Goal: Task Accomplishment & Management: Use online tool/utility

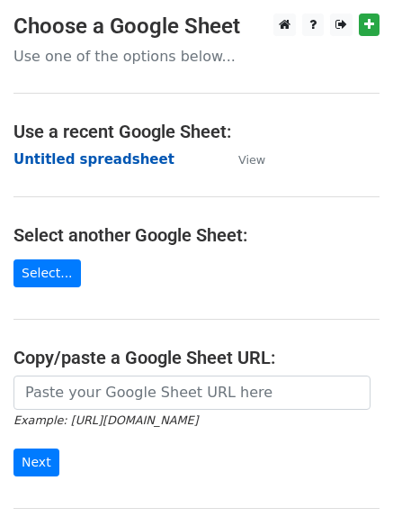
click at [112, 159] on strong "Untitled spreadsheet" at bounding box center [93, 159] width 161 height 16
click at [341, 185] on main "Choose a Google Sheet Use one of the options below... Use a recent Google Sheet…" at bounding box center [196, 292] width 393 height 559
click at [112, 151] on strong "Untitled spreadsheet" at bounding box center [93, 159] width 161 height 16
click at [331, 184] on main "Choose a Google Sheet Use one of the options below... Use a recent Google Sheet…" at bounding box center [196, 292] width 393 height 559
click at [104, 163] on strong "Untitled spreadsheet" at bounding box center [93, 159] width 161 height 16
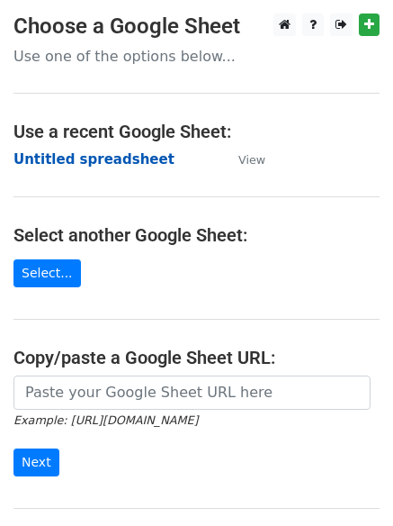
click at [120, 162] on strong "Untitled spreadsheet" at bounding box center [93, 159] width 161 height 16
click at [211, 162] on td "Untitled spreadsheet" at bounding box center [116, 159] width 207 height 21
click at [134, 156] on strong "Untitled spreadsheet" at bounding box center [93, 159] width 161 height 16
click at [195, 177] on main "Choose a Google Sheet Use one of the options below... Use a recent Google Sheet…" at bounding box center [196, 292] width 393 height 559
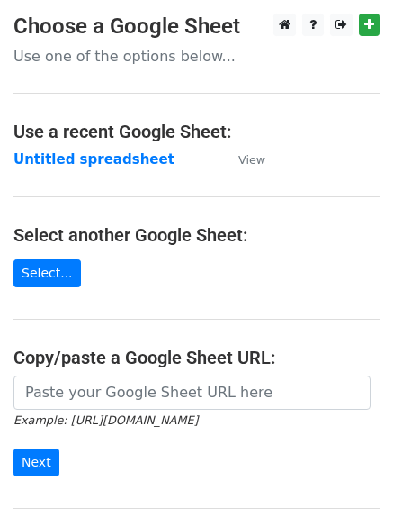
click at [166, 177] on main "Choose a Google Sheet Use one of the options below... Use a recent Google Sheet…" at bounding box center [196, 292] width 393 height 559
click at [92, 164] on strong "Untitled spreadsheet" at bounding box center [93, 159] width 161 height 16
click at [362, 166] on main "Choose a Google Sheet Use one of the options below... Use a recent Google Sheet…" at bounding box center [196, 292] width 393 height 559
click at [69, 157] on strong "Untitled spreadsheet" at bounding box center [93, 159] width 161 height 16
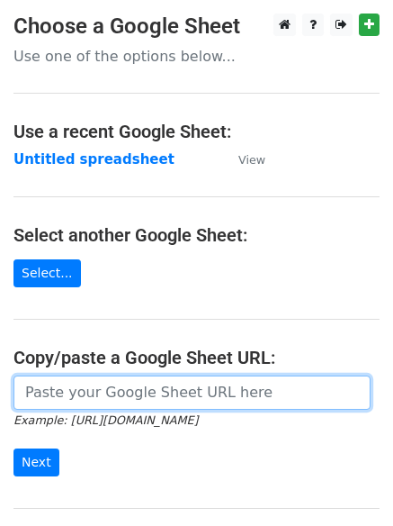
click at [164, 395] on input "url" at bounding box center [191, 392] width 357 height 34
type input "https://docs.google.com/spreadsheets/d/1sArkuq5AGNR6t6JubeBhpMPtGY4Bo2UIfXAPoQh…"
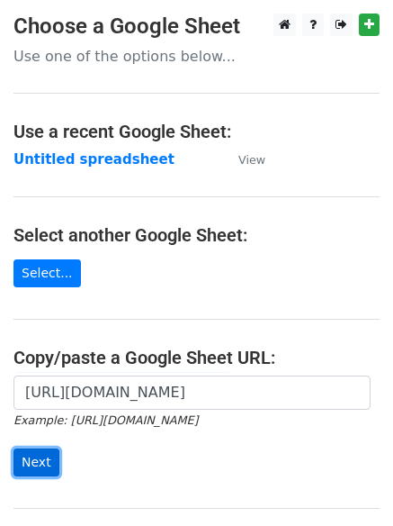
click at [44, 454] on input "Next" at bounding box center [36, 462] width 46 height 28
click at [341, 140] on h4 "Use a recent Google Sheet:" at bounding box center [196, 132] width 366 height 22
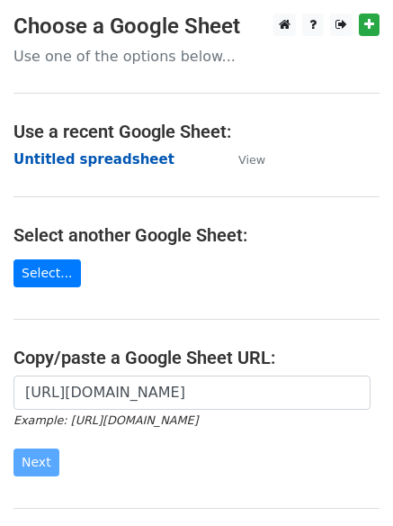
click at [96, 167] on strong "Untitled spreadsheet" at bounding box center [93, 159] width 161 height 16
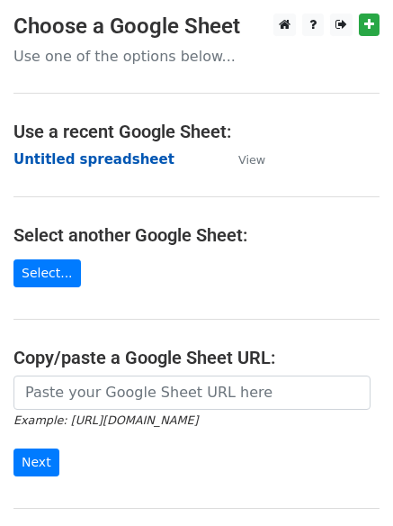
click at [127, 166] on strong "Untitled spreadsheet" at bounding box center [93, 159] width 161 height 16
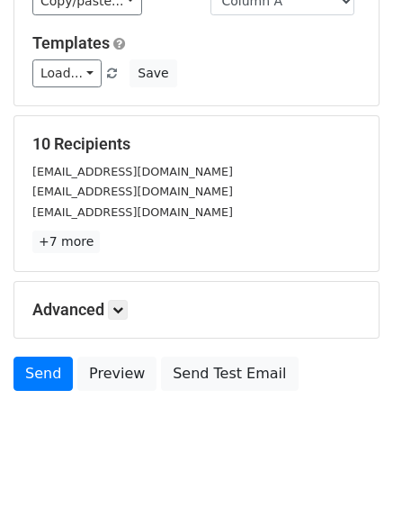
scroll to position [174, 0]
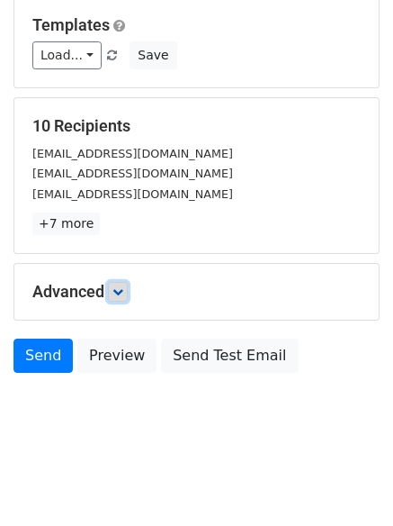
click at [119, 287] on icon at bounding box center [117, 291] width 11 height 11
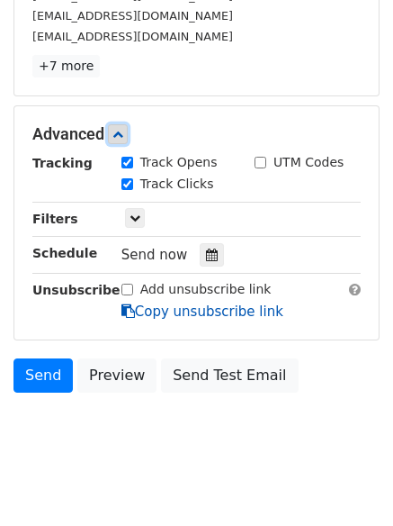
scroll to position [350, 0]
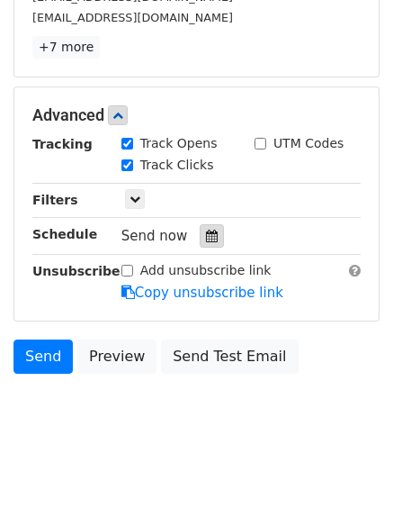
click at [205, 225] on div at bounding box center [212, 235] width 24 height 23
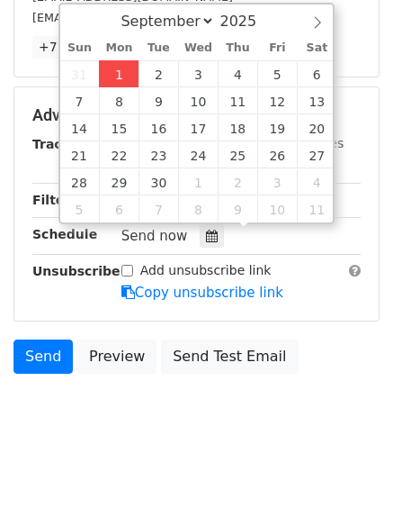
type input "2025-09-01 12:00"
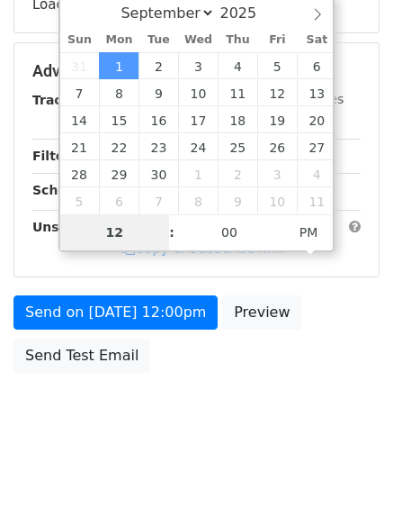
scroll to position [321, 0]
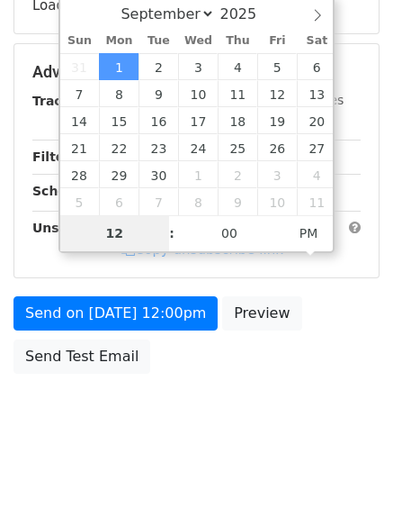
type input "4"
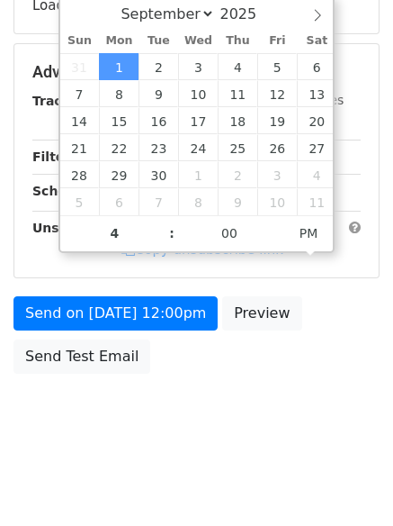
type input "2025-09-01 16:00"
click at [253, 442] on body "New Campaign Daily emails left: 50 Google Sheet: Untitled spreadsheet Variables…" at bounding box center [196, 73] width 393 height 762
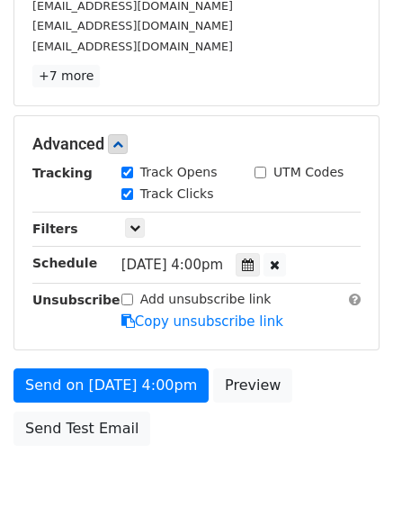
click at [174, 395] on body "New Campaign Daily emails left: 50 Google Sheet: Untitled spreadsheet Variables…" at bounding box center [196, 109] width 393 height 834
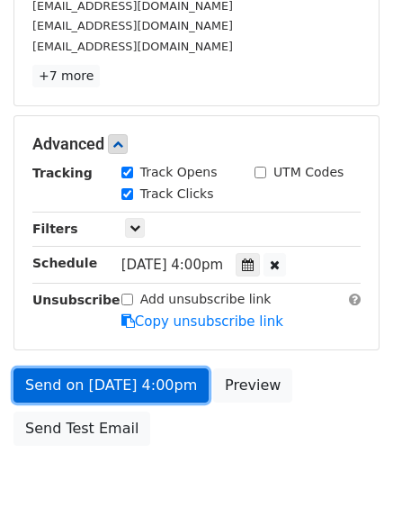
click at [165, 382] on link "Send on Sep 1 at 4:00pm" at bounding box center [110, 385] width 195 height 34
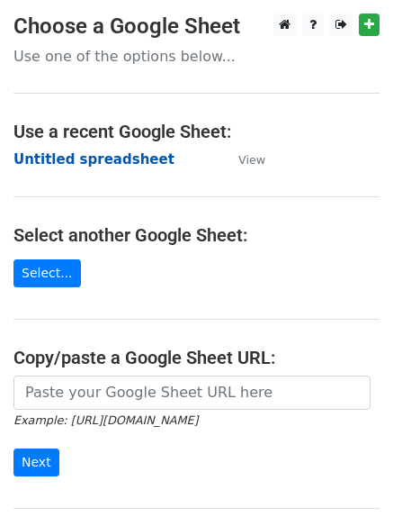
click at [126, 155] on strong "Untitled spreadsheet" at bounding box center [93, 159] width 161 height 16
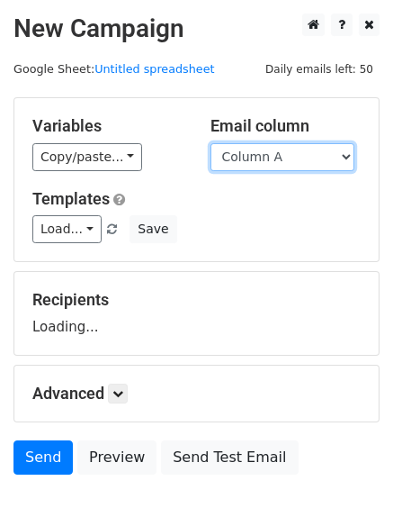
drag, startPoint x: 0, startPoint y: 0, endPoint x: 294, endPoint y: 159, distance: 334.6
click at [294, 159] on select "Column A Column B Column C Column D Column E Column F" at bounding box center [283, 157] width 144 height 28
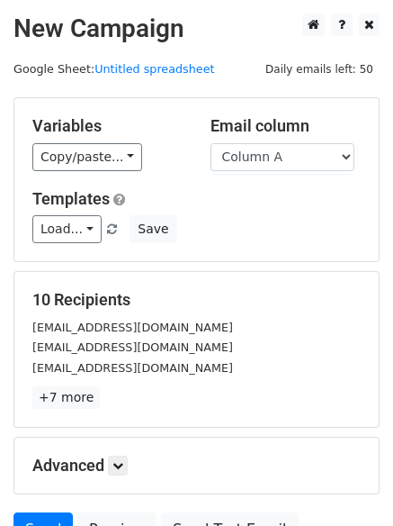
click at [293, 210] on div "Templates Load... No templates saved Save" at bounding box center [196, 216] width 355 height 55
click at [301, 151] on select "Column A Column B Column C Column D Column E Column F" at bounding box center [283, 157] width 144 height 28
select select "Column B"
click at [211, 143] on select "Column A Column B Column C Column D Column E Column F" at bounding box center [283, 157] width 144 height 28
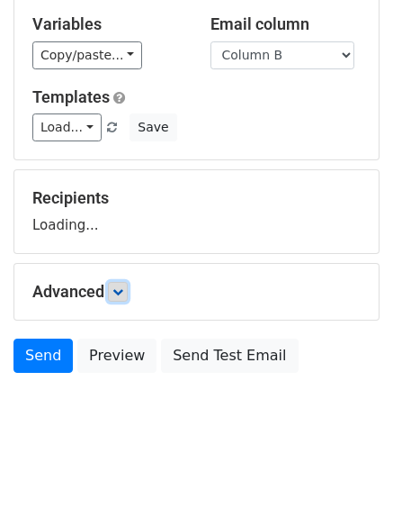
click at [117, 294] on icon at bounding box center [117, 291] width 11 height 11
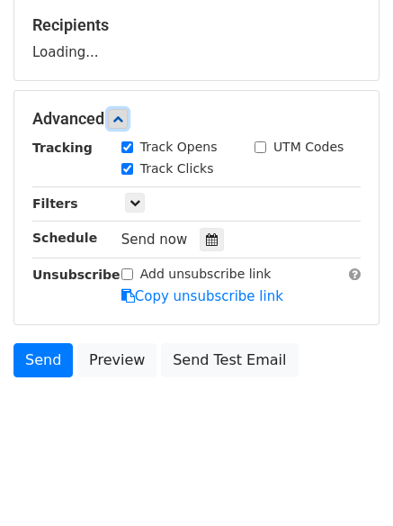
scroll to position [278, 0]
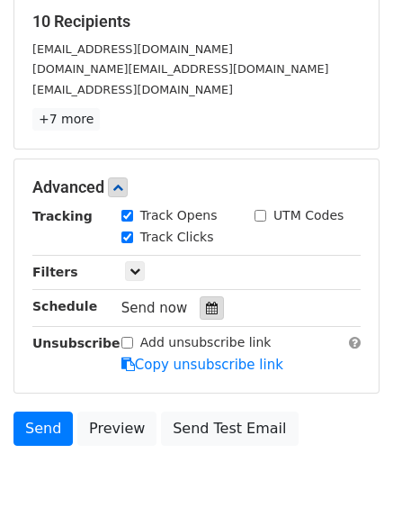
click at [206, 311] on icon at bounding box center [212, 307] width 12 height 13
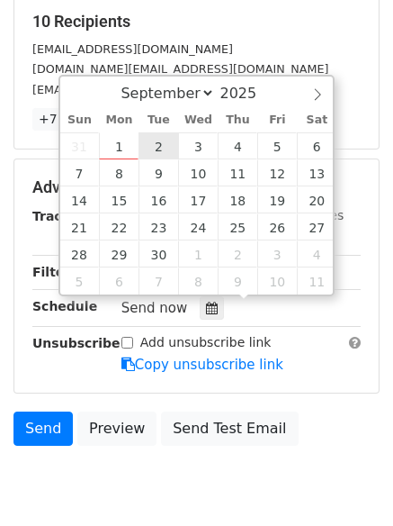
type input "2025-09-02 12:00"
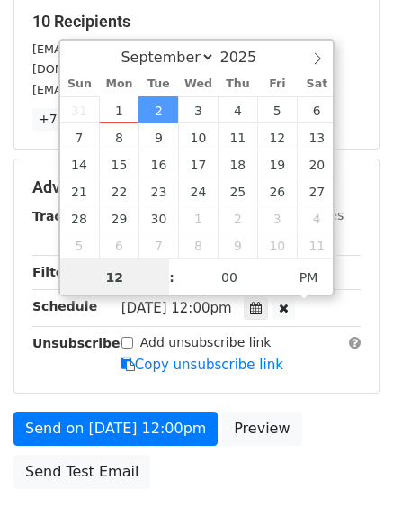
scroll to position [1, 0]
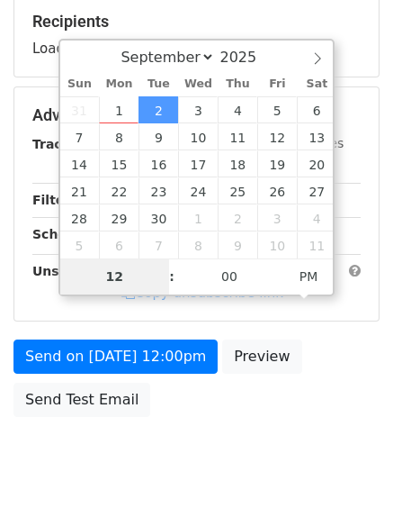
type input "5"
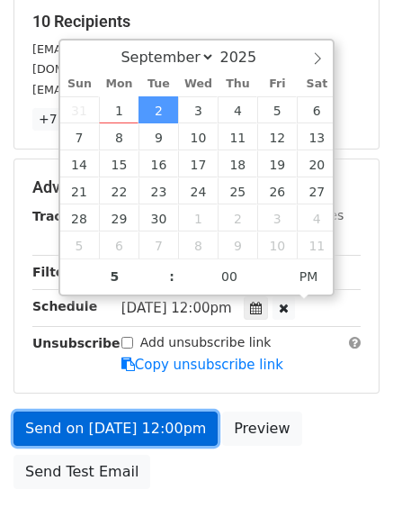
type input "2025-09-02 17:00"
click at [183, 436] on link "Send on Sep 2 at 12:00pm" at bounding box center [115, 428] width 204 height 34
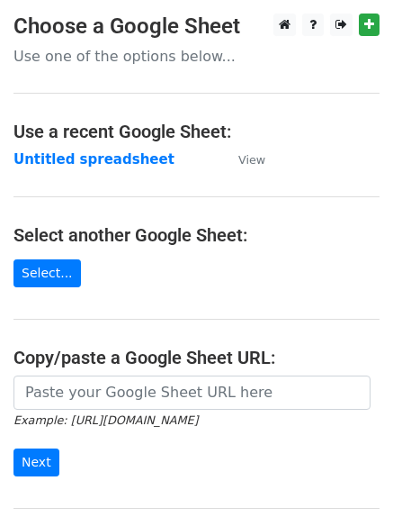
click at [122, 160] on strong "Untitled spreadsheet" at bounding box center [93, 159] width 161 height 16
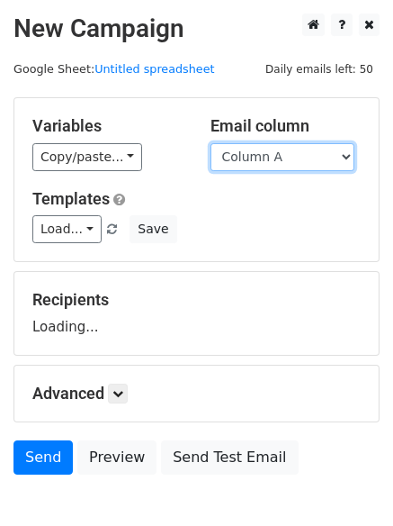
click at [337, 162] on select "Column A Column B Column C Column D Column E Column F" at bounding box center [283, 157] width 144 height 28
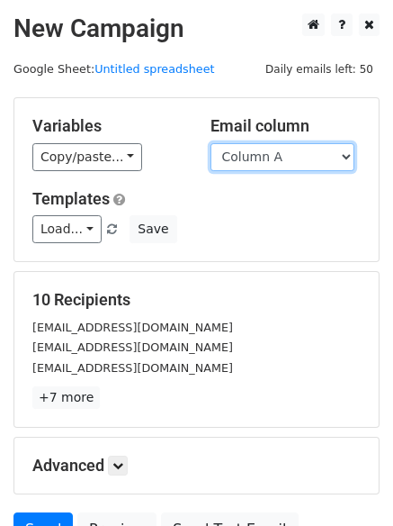
click at [301, 160] on select "Column A Column B Column C Column D Column E Column F" at bounding box center [283, 157] width 144 height 28
select select "Column C"
click at [211, 143] on select "Column A Column B Column C Column D Column E Column F" at bounding box center [283, 157] width 144 height 28
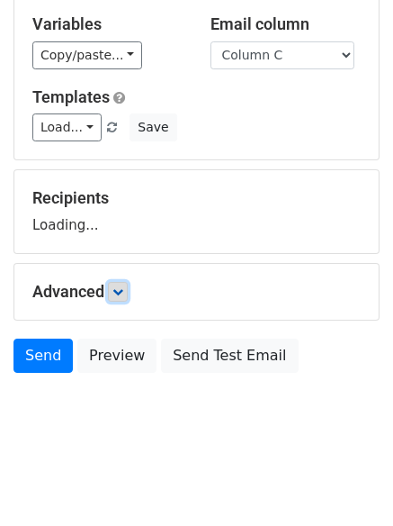
click at [115, 292] on link at bounding box center [118, 292] width 20 height 20
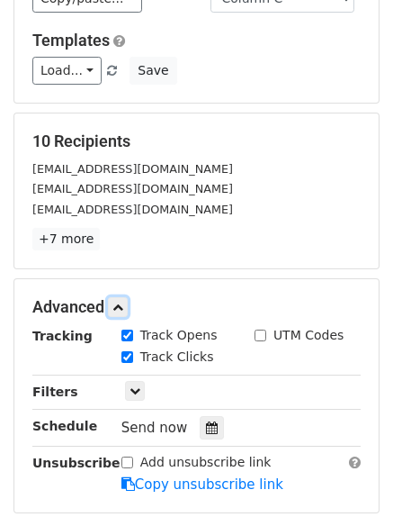
scroll to position [282, 0]
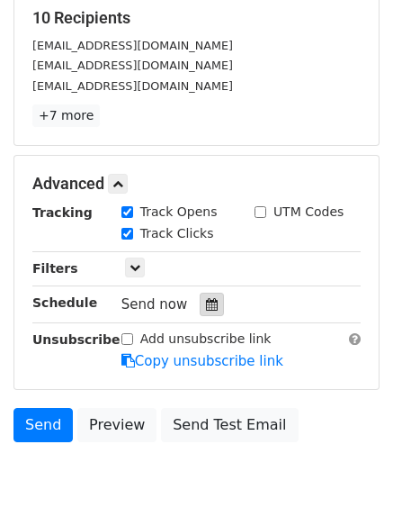
click at [206, 310] on icon at bounding box center [212, 304] width 12 height 13
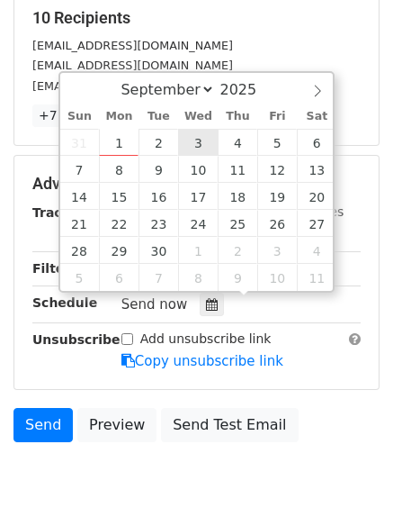
type input "2025-09-03 12:00"
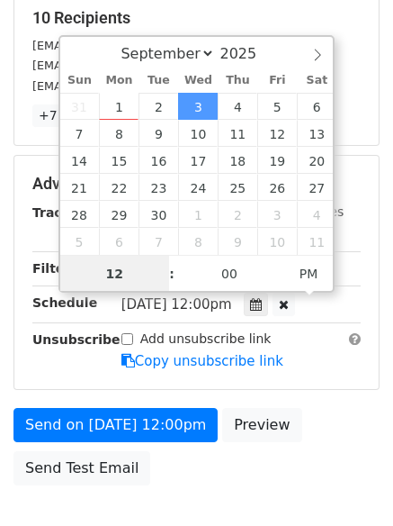
scroll to position [1, 0]
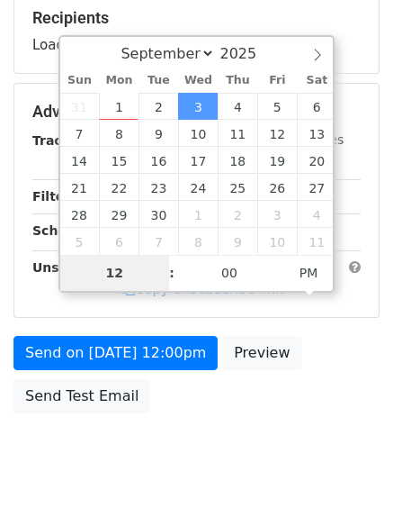
type input "6"
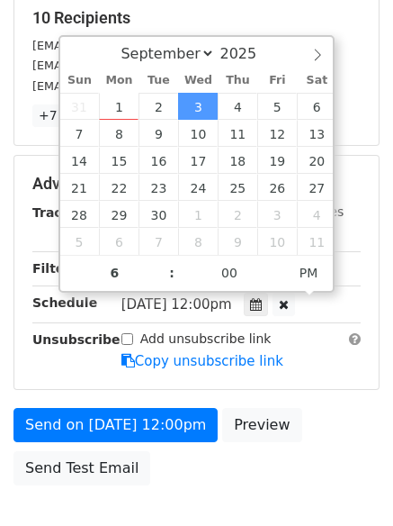
type input "2025-09-03 18:00"
click at [215, 472] on div "Send on Sep 3 at 12:00pm Preview Send Test Email" at bounding box center [196, 451] width 393 height 86
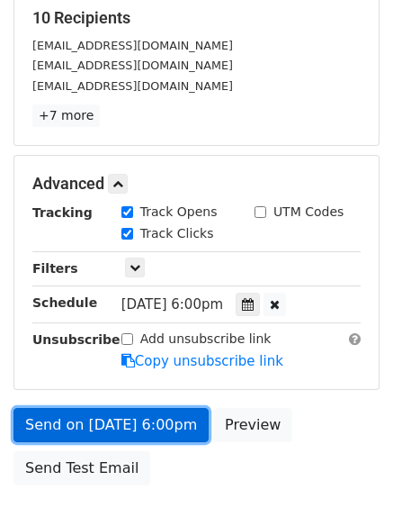
click at [161, 424] on link "Send on Sep 3 at 6:00pm" at bounding box center [110, 425] width 195 height 34
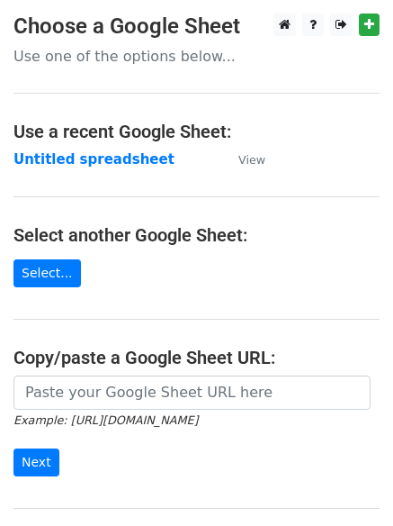
click at [130, 168] on td "Untitled spreadsheet" at bounding box center [116, 159] width 207 height 21
click at [137, 159] on strong "Untitled spreadsheet" at bounding box center [93, 159] width 161 height 16
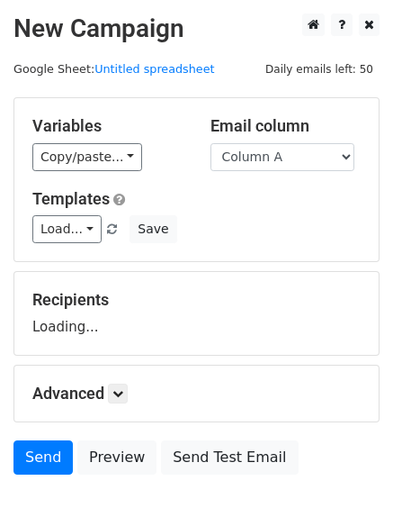
click at [267, 158] on select "Column A Column B Column C Column D Column E Column F" at bounding box center [283, 157] width 144 height 28
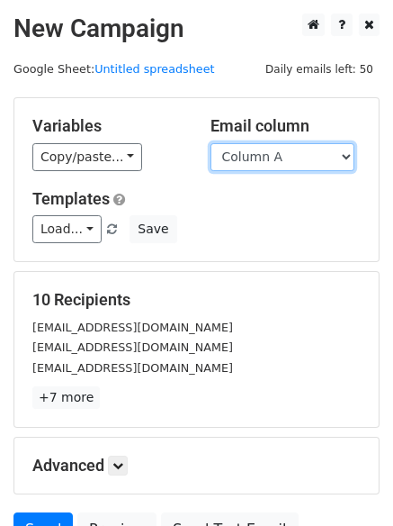
click at [285, 164] on select "Column A Column B Column C Column D Column E Column F" at bounding box center [283, 157] width 144 height 28
select select "Column D"
click at [211, 143] on select "Column A Column B Column C Column D Column E Column F" at bounding box center [283, 157] width 144 height 28
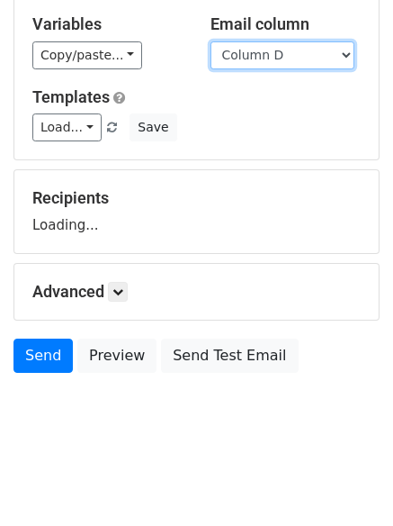
scroll to position [102, 0]
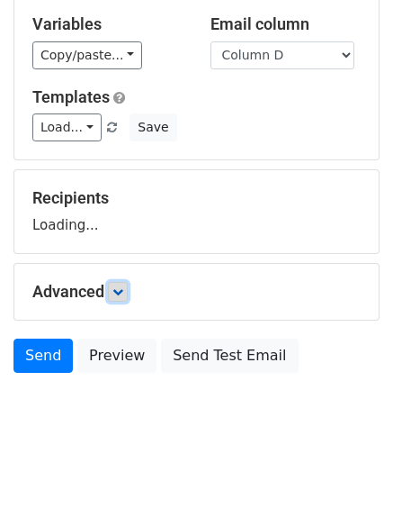
click at [117, 296] on form "Variables Copy/paste... {{Column A}} {{Column B}} {{Column C}} {{Column D}} {{C…" at bounding box center [196, 189] width 366 height 386
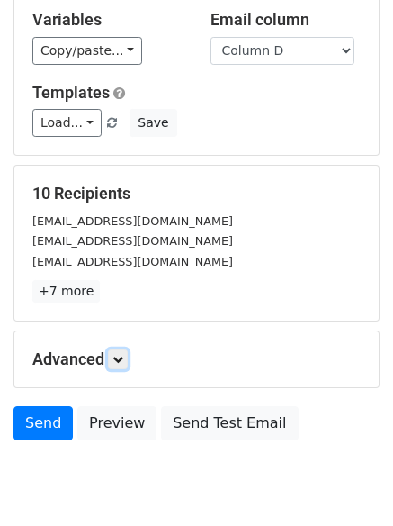
scroll to position [174, 0]
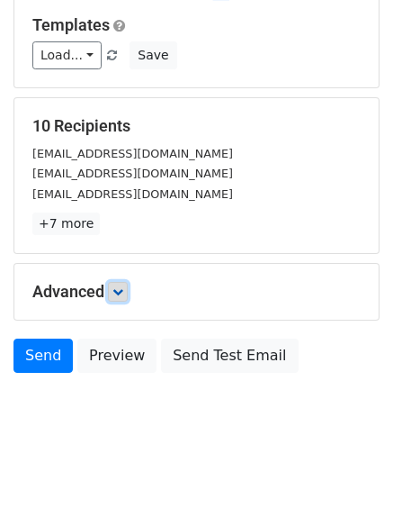
click at [118, 292] on icon at bounding box center [117, 291] width 11 height 11
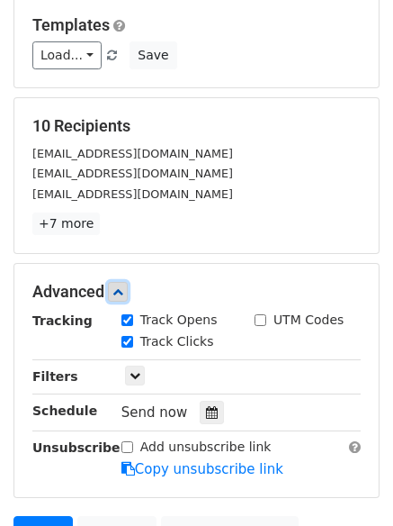
scroll to position [350, 0]
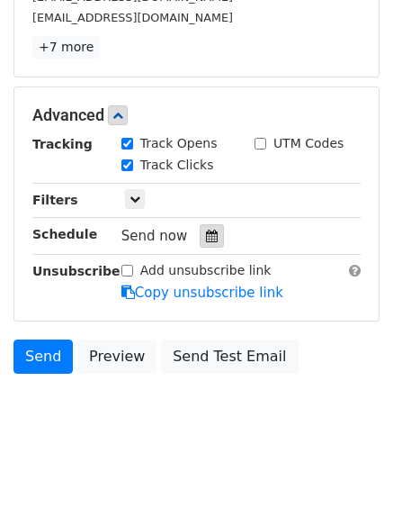
click at [204, 244] on div at bounding box center [212, 235] width 24 height 23
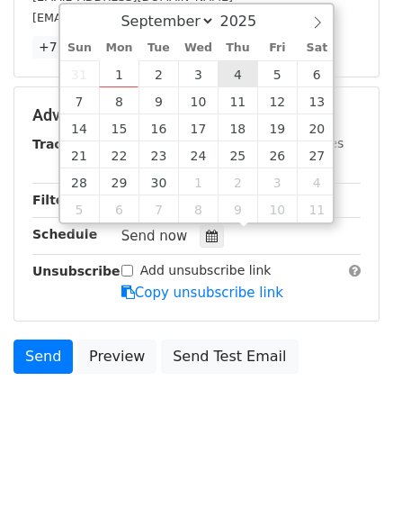
type input "2025-09-04 12:00"
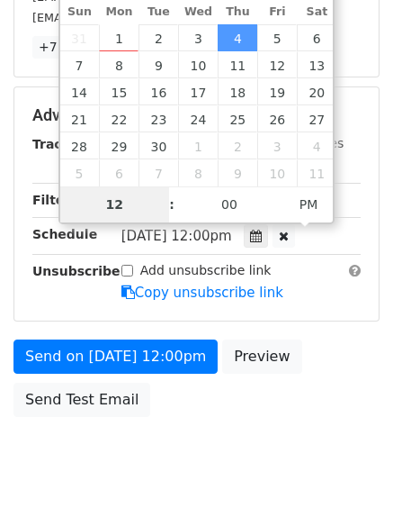
type input "7"
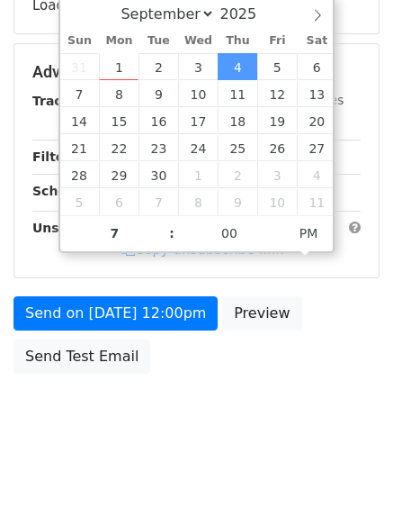
type input "2025-09-04 19:00"
click at [241, 446] on body "New Campaign Daily emails left: 50 Google Sheet: Untitled spreadsheet Variables…" at bounding box center [196, 73] width 393 height 762
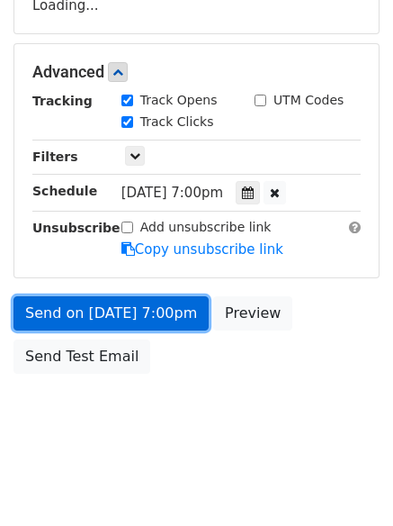
click at [158, 300] on form "Variables Copy/paste... {{Column A}} {{Column B}} {{Column C}} {{Column D}} {{C…" at bounding box center [196, 79] width 366 height 607
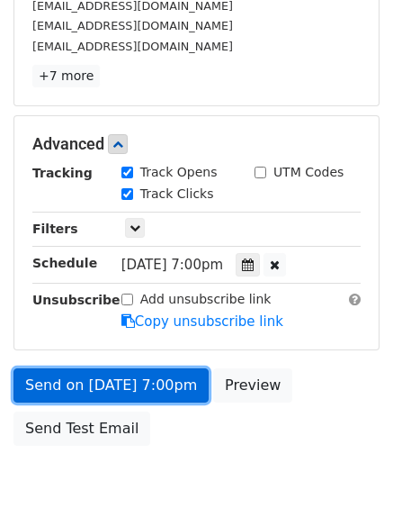
click at [176, 385] on link "Send on Sep 4 at 7:00pm" at bounding box center [110, 385] width 195 height 34
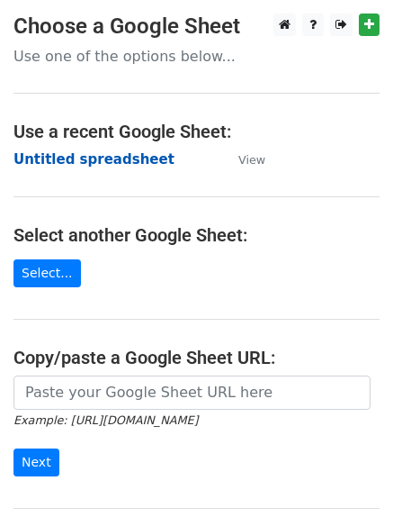
click at [118, 167] on strong "Untitled spreadsheet" at bounding box center [93, 159] width 161 height 16
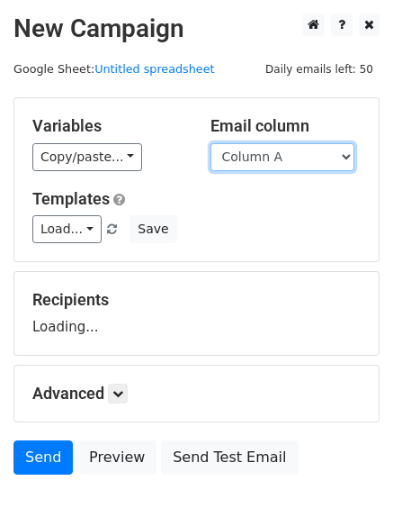
click at [292, 159] on select "Column A Column B Column C Column D Column E Column F" at bounding box center [283, 157] width 144 height 28
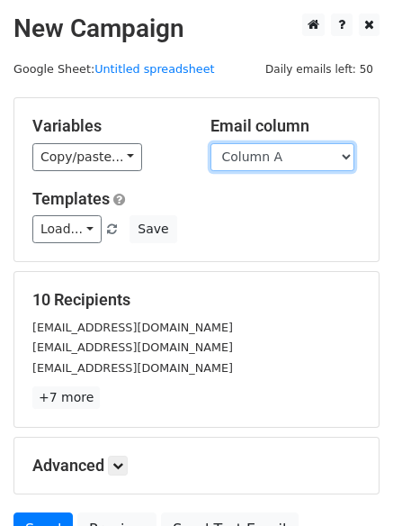
click at [291, 153] on select "Column A Column B Column C Column D Column E Column F" at bounding box center [283, 157] width 144 height 28
select select "Column E"
click at [211, 143] on select "Column A Column B Column C Column D Column E Column F" at bounding box center [283, 157] width 144 height 28
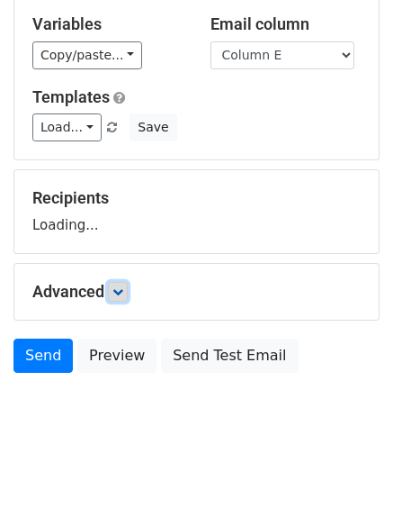
click at [120, 288] on icon at bounding box center [117, 291] width 11 height 11
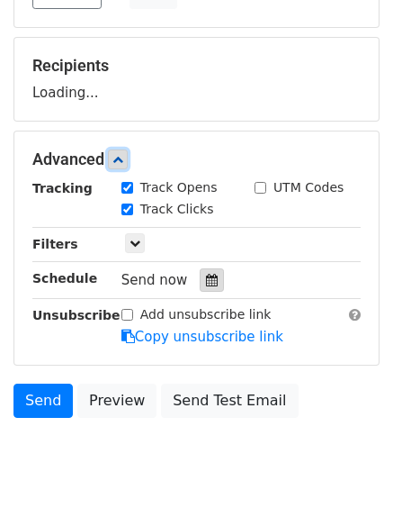
scroll to position [247, 0]
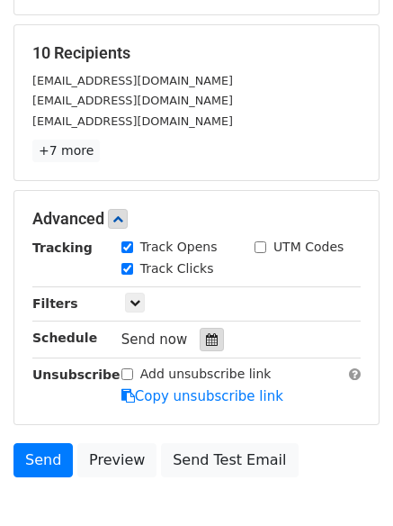
click at [206, 334] on icon at bounding box center [212, 339] width 12 height 13
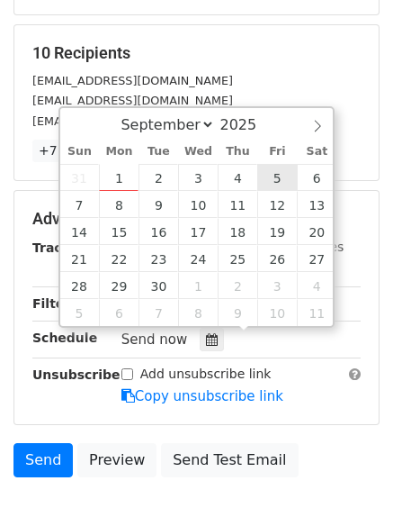
type input "2025-09-05 12:00"
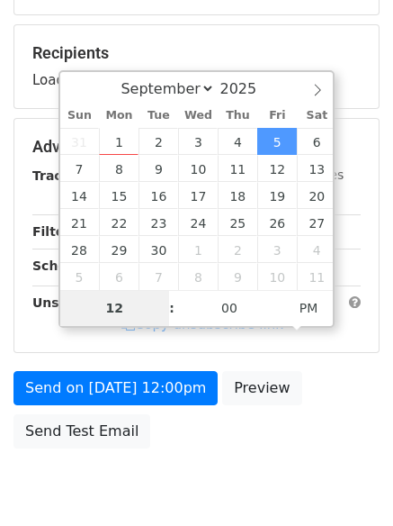
type input "8"
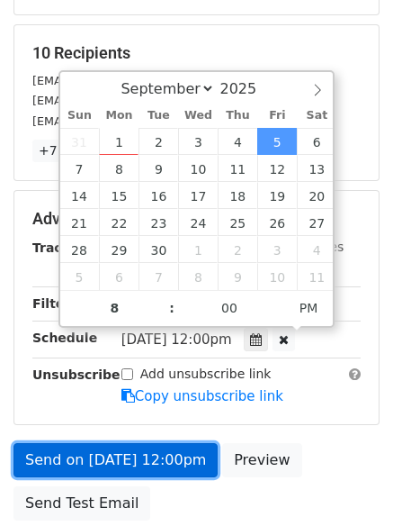
type input "2025-09-05 20:00"
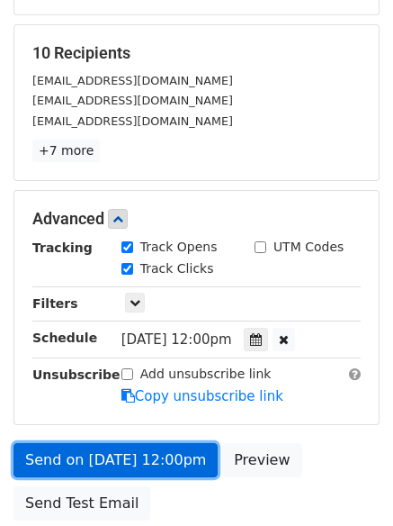
click at [165, 468] on link "Send on Sep 5 at 12:00pm" at bounding box center [115, 460] width 204 height 34
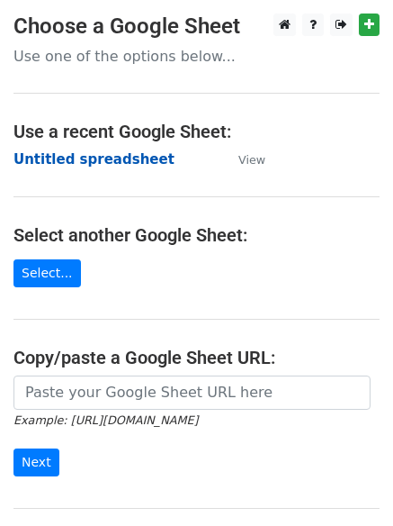
click at [113, 151] on strong "Untitled spreadsheet" at bounding box center [93, 159] width 161 height 16
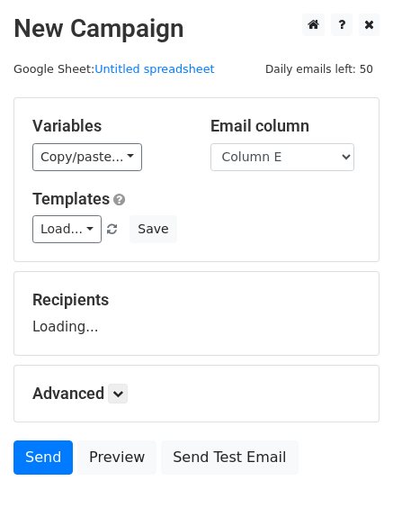
click at [211, 143] on select "Column A Column B Column C Column D Column E Column F" at bounding box center [283, 157] width 144 height 28
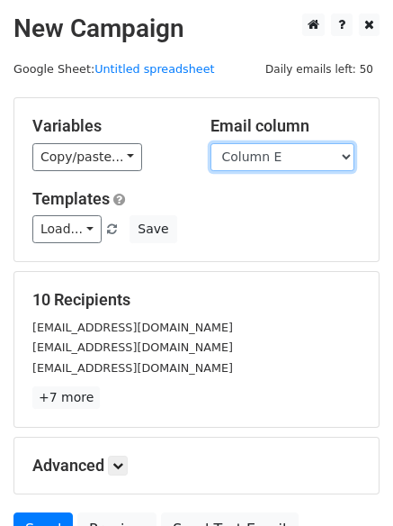
drag, startPoint x: 295, startPoint y: 155, endPoint x: 293, endPoint y: 168, distance: 13.6
click at [295, 155] on select "Column A Column B Column C Column D Column E Column F" at bounding box center [283, 157] width 144 height 28
select select "Column F"
click at [211, 143] on select "Column A Column B Column C Column D Column E Column F" at bounding box center [283, 157] width 144 height 28
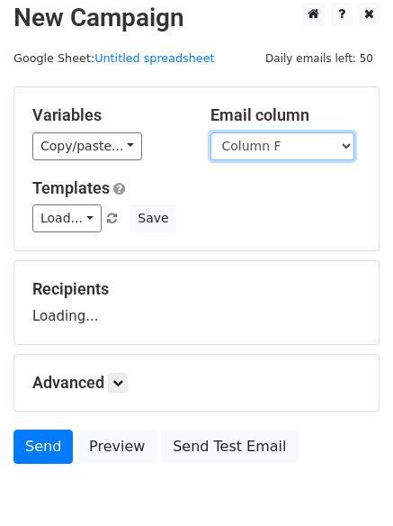
scroll to position [102, 0]
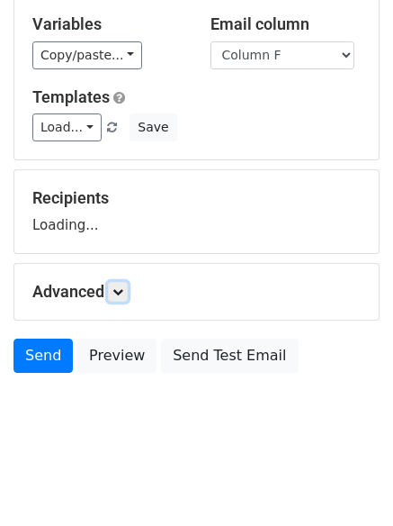
click at [117, 290] on icon at bounding box center [117, 291] width 11 height 11
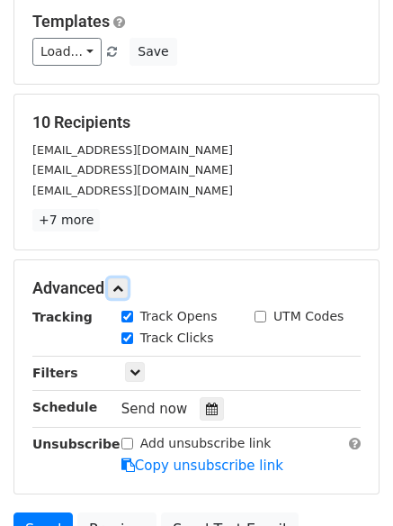
scroll to position [282, 0]
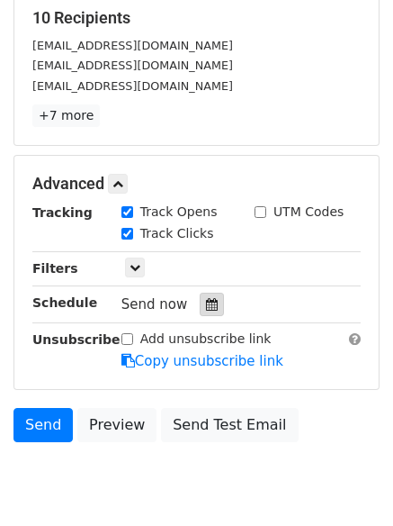
click at [206, 301] on icon at bounding box center [212, 304] width 12 height 13
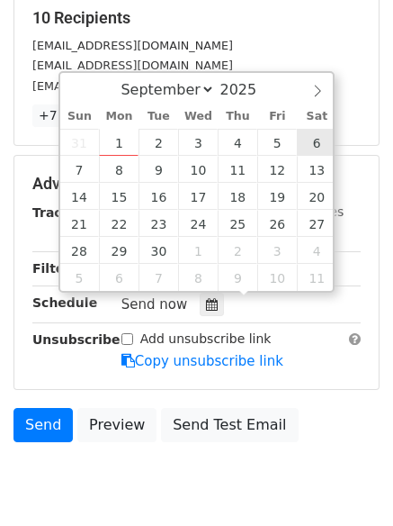
type input "[DATE] 12:00"
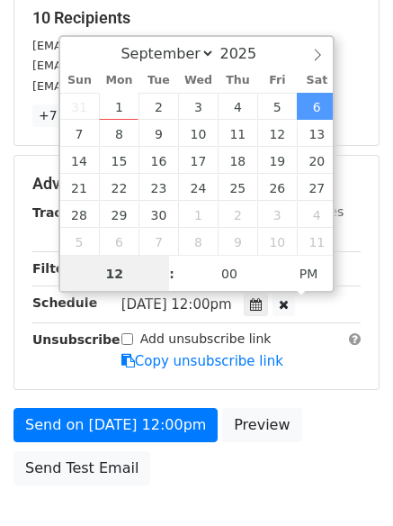
scroll to position [1, 0]
type input "9"
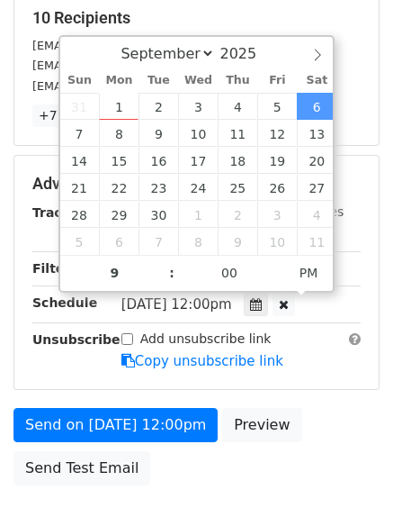
type input "[DATE] 21:00"
click at [188, 466] on div "Send on [DATE] 12:00pm Preview Send Test Email" at bounding box center [196, 451] width 393 height 86
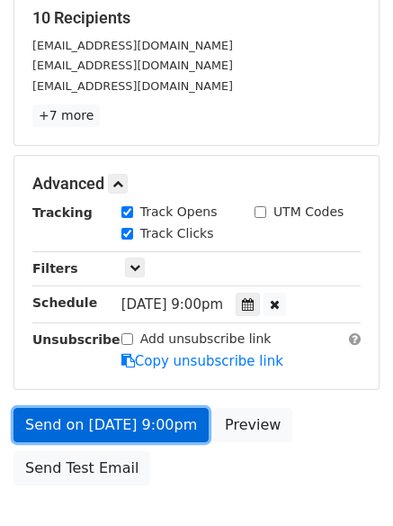
click at [166, 418] on div "Send on [DATE] 9:00pm Preview Send Test Email" at bounding box center [196, 451] width 393 height 86
click at [127, 416] on link "Send on [DATE] 9:00pm" at bounding box center [110, 425] width 195 height 34
